Goal: Information Seeking & Learning: Find specific fact

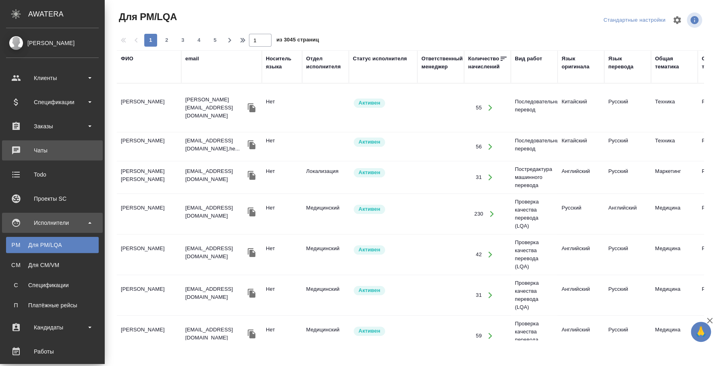
click at [47, 154] on div "Чаты" at bounding box center [52, 151] width 93 height 12
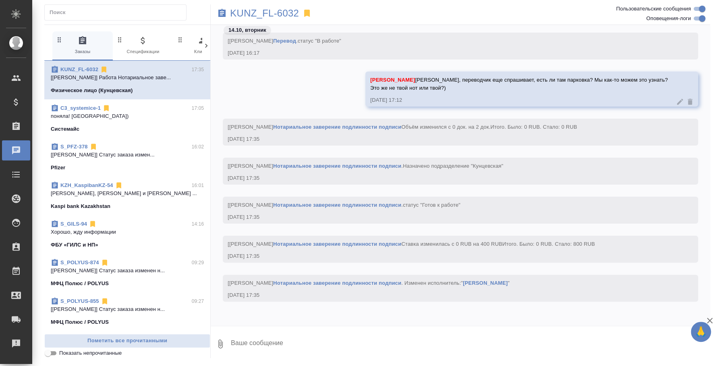
scroll to position [50, 0]
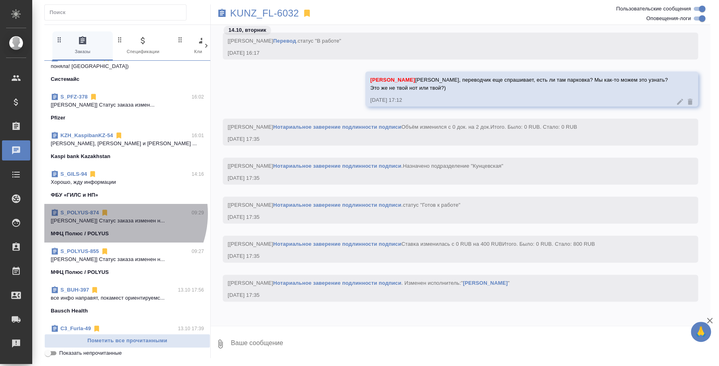
click at [114, 213] on div "S_POLYUS-874 09:29" at bounding box center [127, 213] width 153 height 8
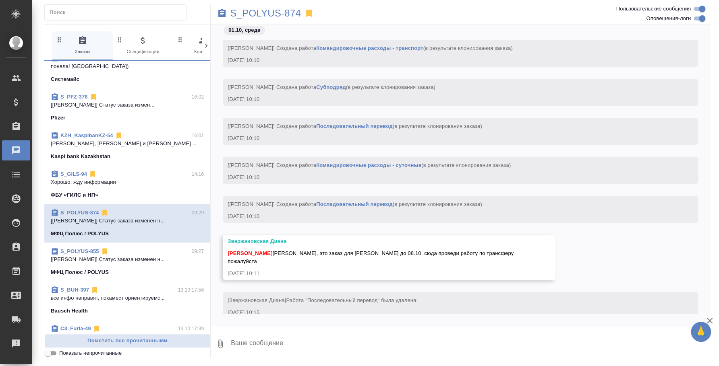
scroll to position [2164, 0]
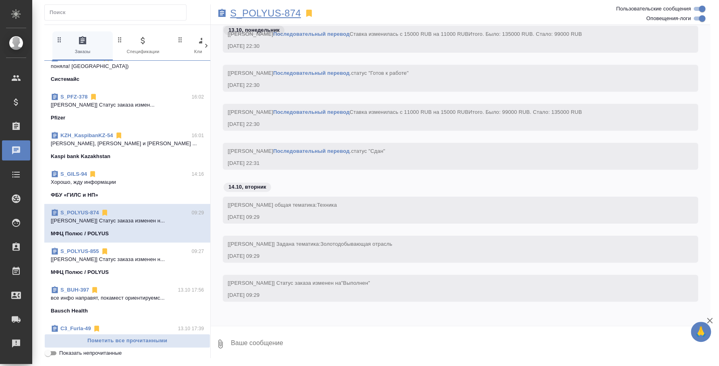
click at [261, 17] on p "S_POLYUS-874" at bounding box center [265, 13] width 71 height 8
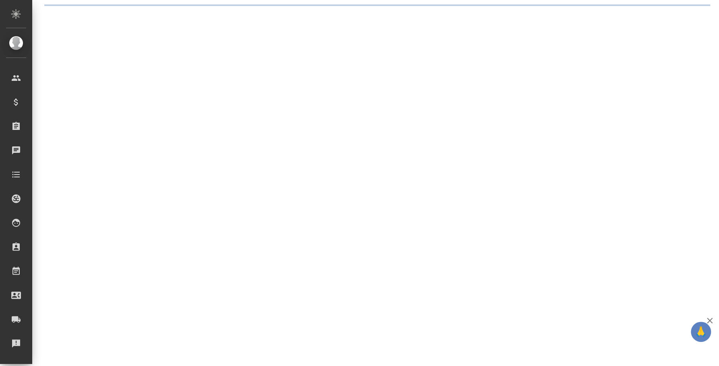
select select "RU"
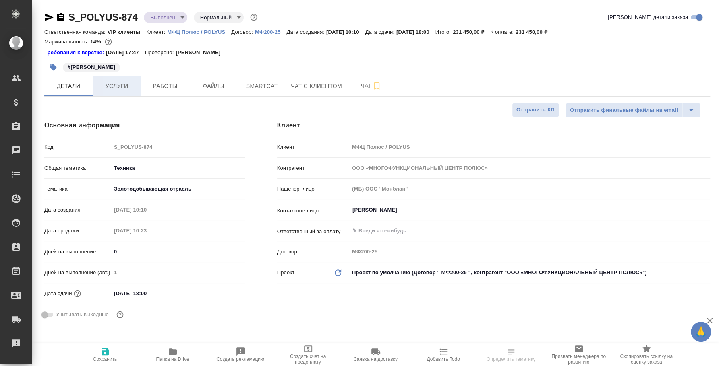
type textarea "x"
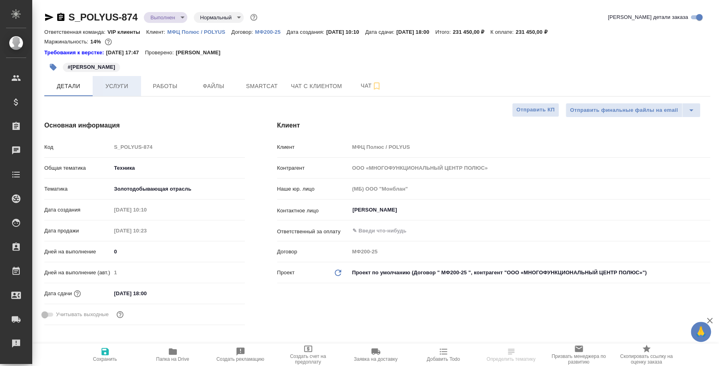
type textarea "x"
type input "[PERSON_NAME]"
click at [108, 85] on span "Услуги" at bounding box center [116, 86] width 39 height 10
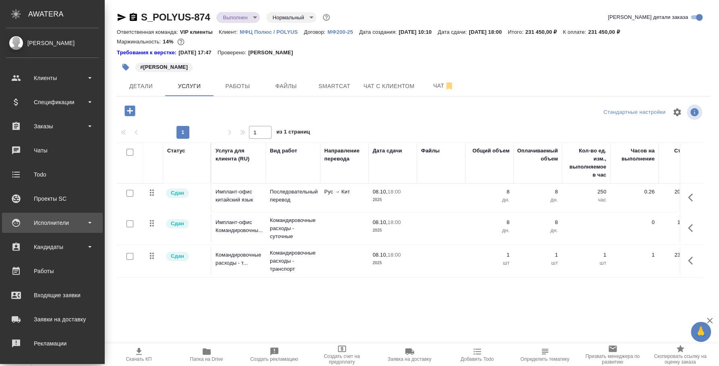
click at [56, 223] on div "Исполнители" at bounding box center [52, 223] width 93 height 12
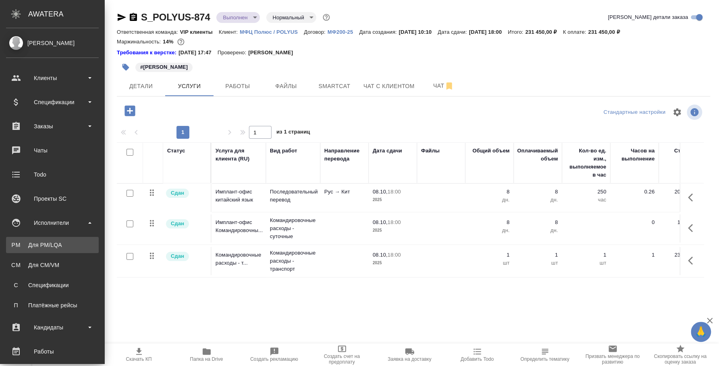
click at [62, 238] on link "PM Для PM/[GEOGRAPHIC_DATA]" at bounding box center [52, 245] width 93 height 16
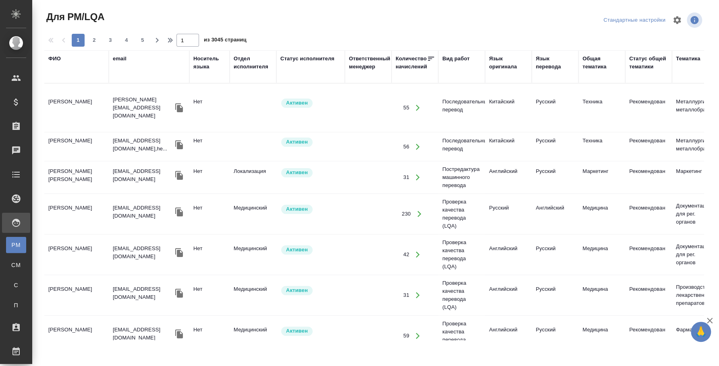
click at [56, 56] on div "ФИО" at bounding box center [54, 59] width 12 height 8
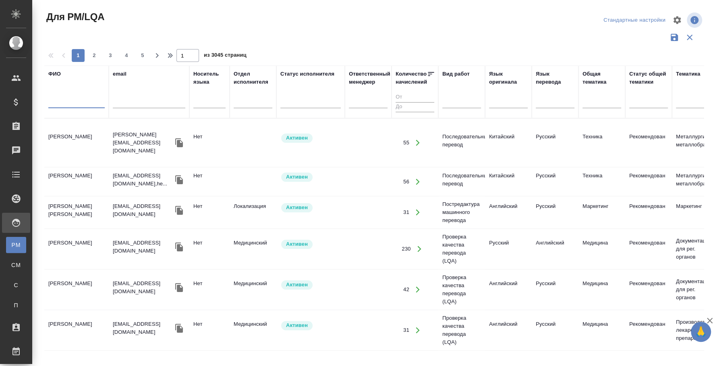
click at [60, 104] on input "text" at bounding box center [76, 103] width 56 height 10
type input "[PERSON_NAME]"
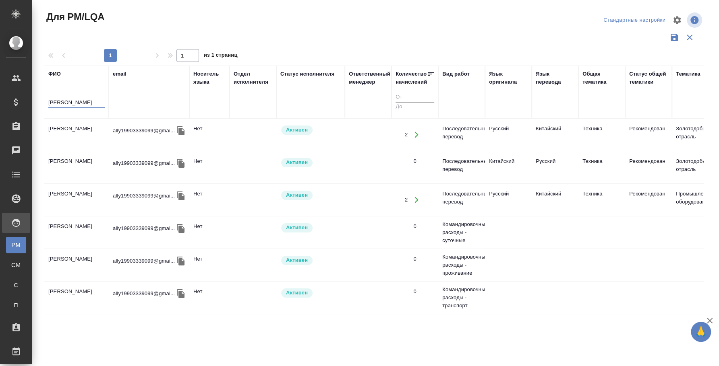
scroll to position [0, 622]
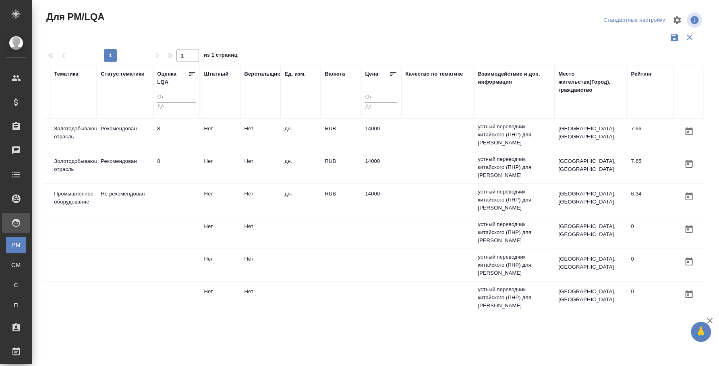
click at [711, 355] on div "Для PM/LQA Стандартные настройки 1 1 из 1 страниц ФИО [PERSON_NAME] email Носит…" at bounding box center [377, 180] width 674 height 360
